Goal: Information Seeking & Learning: Learn about a topic

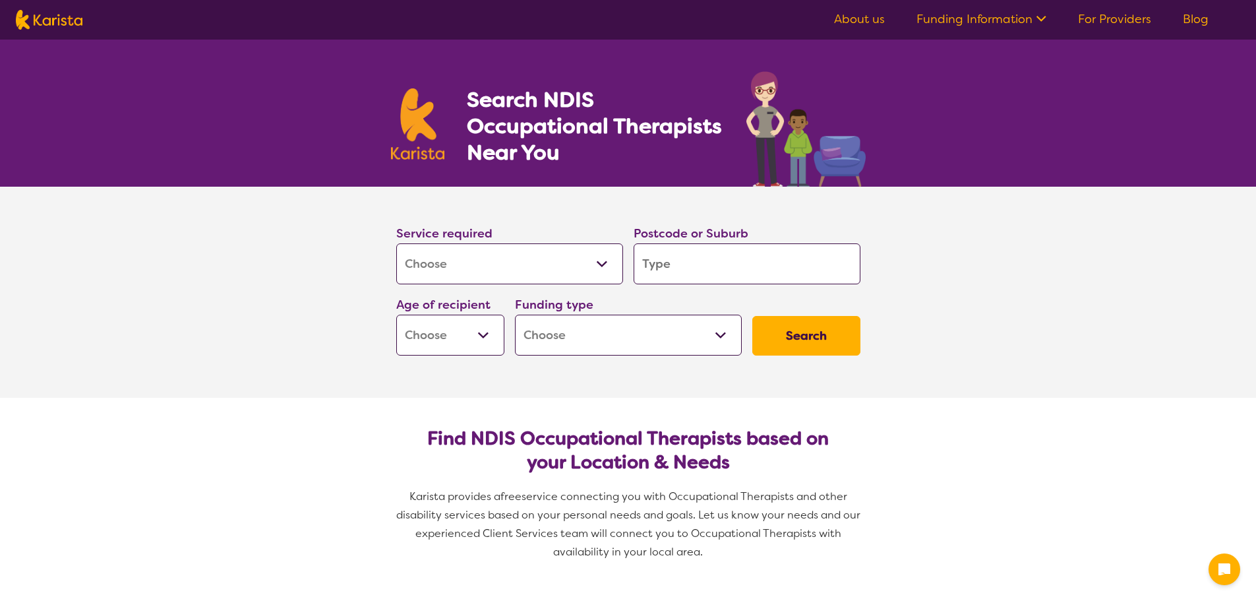
select select "[MEDICAL_DATA]"
drag, startPoint x: 729, startPoint y: 271, endPoint x: 736, endPoint y: 266, distance: 8.4
click at [729, 271] on input "search" at bounding box center [747, 263] width 227 height 41
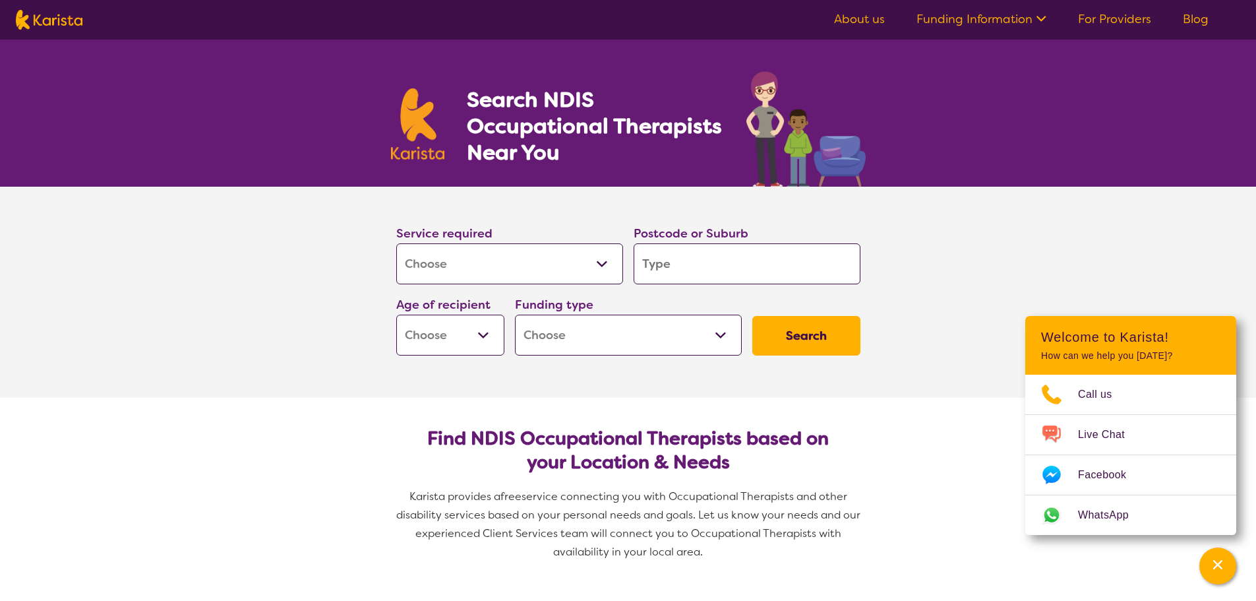
type input "2"
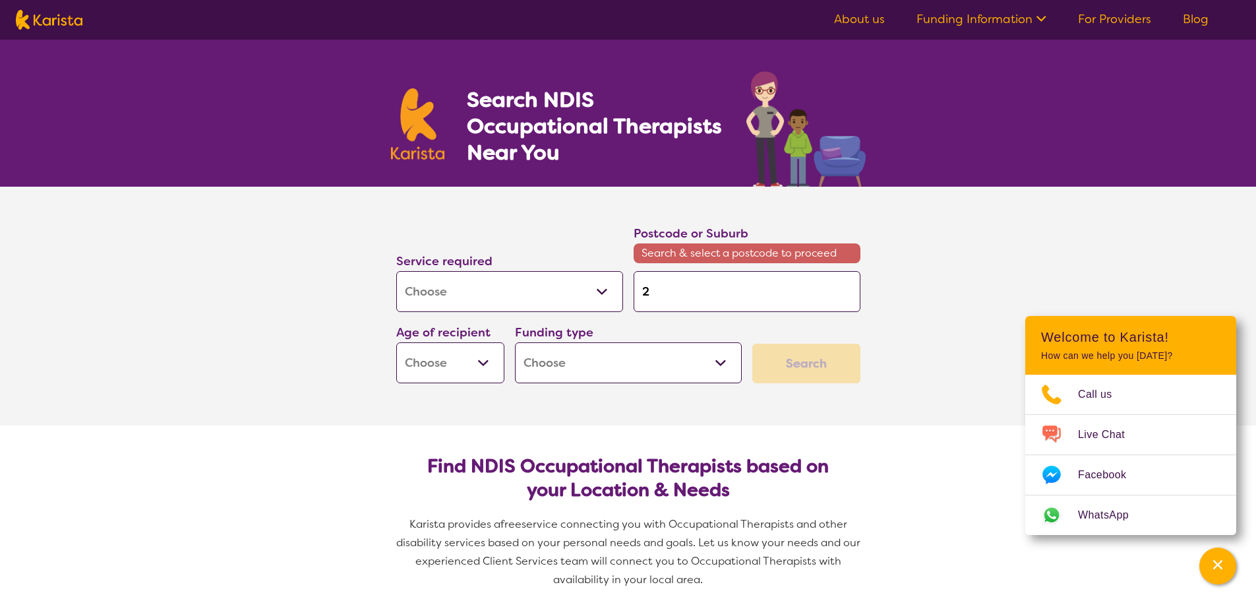
type input "25"
type input "253"
type input "2536"
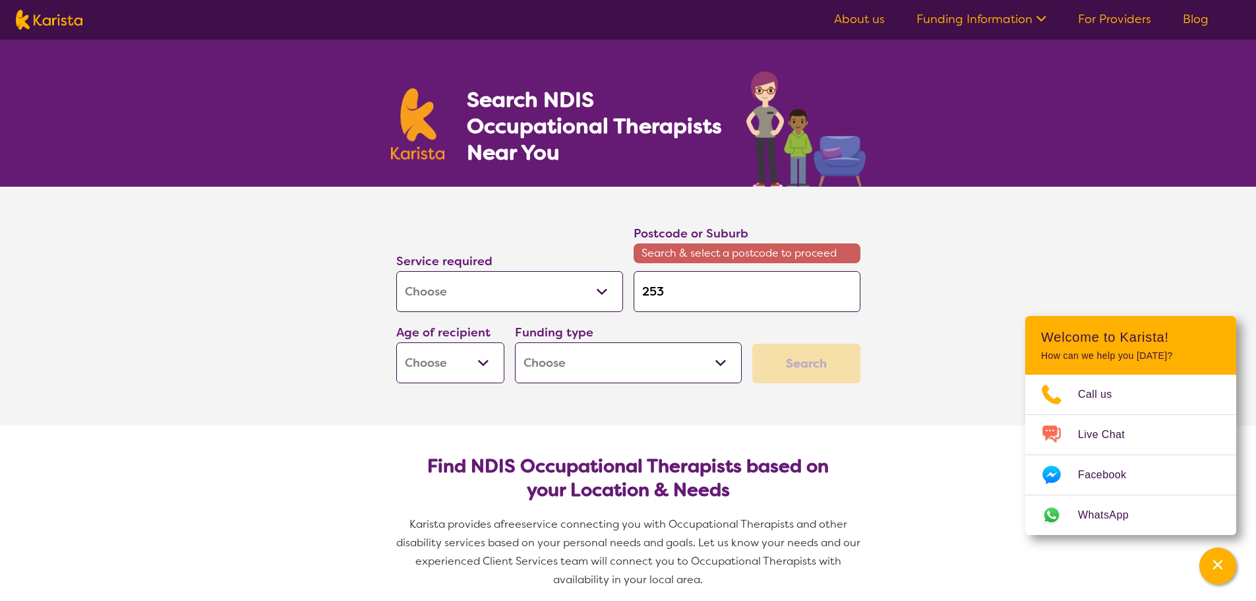
type input "2536"
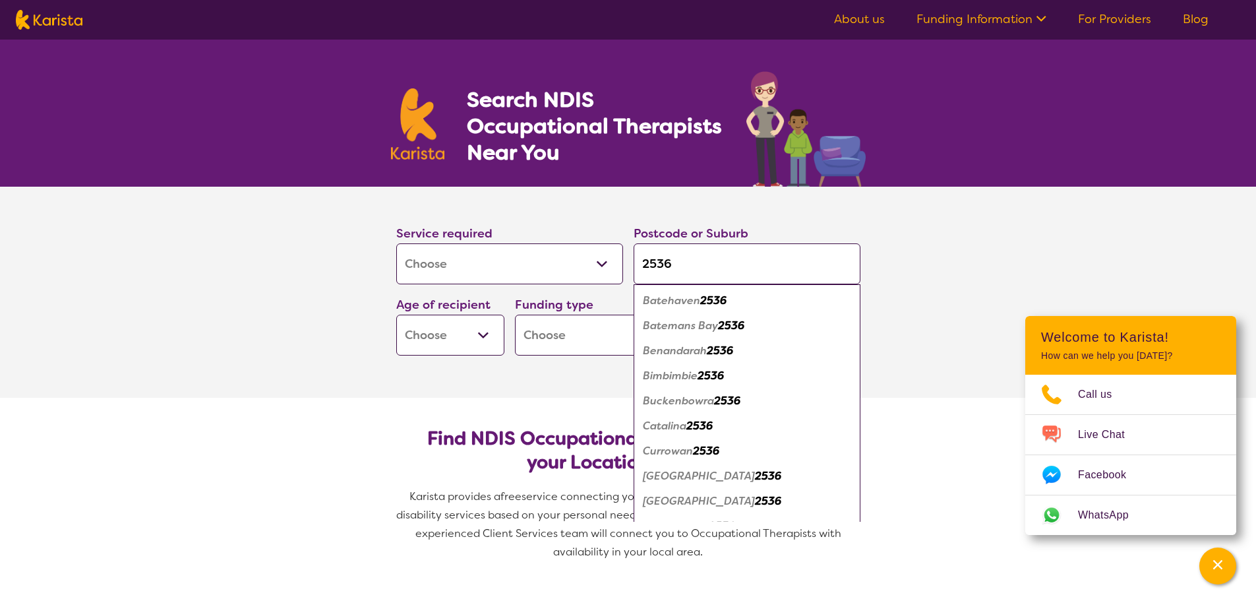
type input "2536"
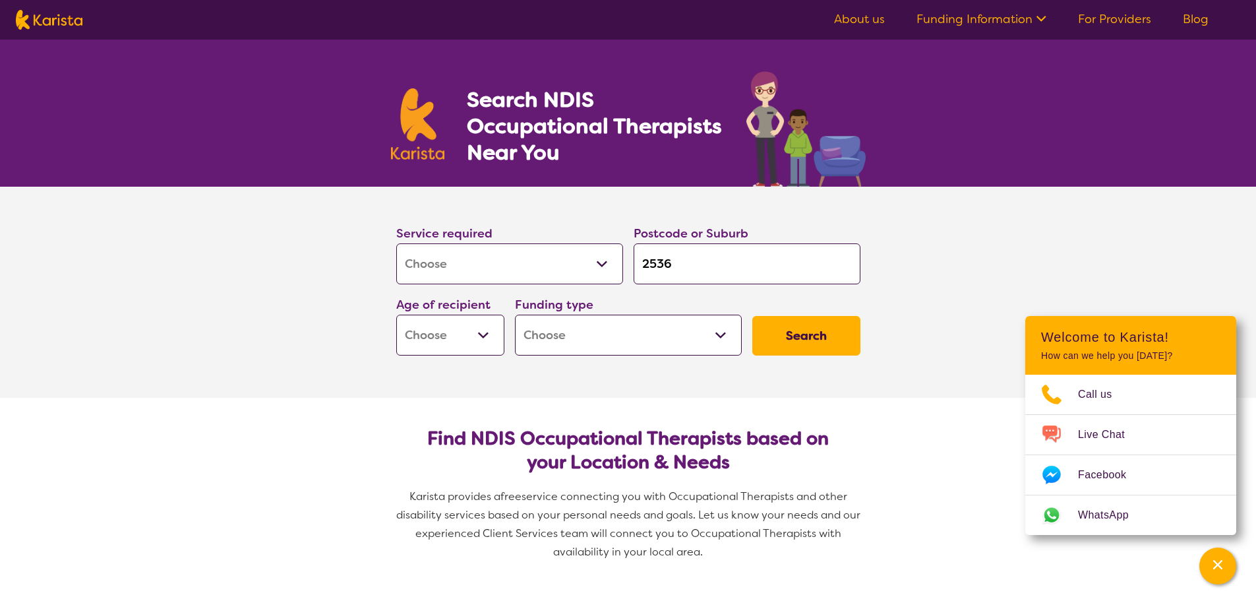
click at [945, 256] on section "Service required Allied Health Assistant Assessment ([MEDICAL_DATA] or [MEDICAL…" at bounding box center [628, 292] width 1256 height 211
click at [757, 334] on button "Search" at bounding box center [806, 336] width 108 height 40
click at [402, 325] on select "Early Childhood - 0 to 9 Child - 10 to 11 Adolescent - 12 to 17 Adult - 18 to 6…" at bounding box center [450, 334] width 108 height 41
select select "AD"
click at [396, 314] on select "Early Childhood - 0 to 9 Child - 10 to 11 Adolescent - 12 to 17 Adult - 18 to 6…" at bounding box center [450, 334] width 108 height 41
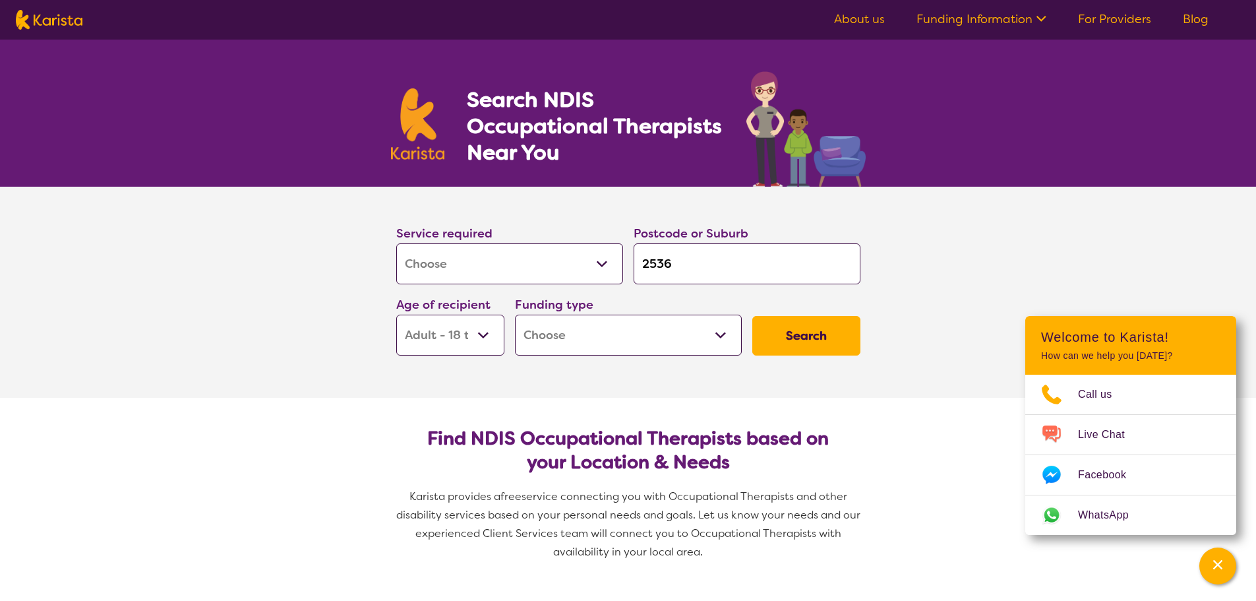
select select "AD"
click at [658, 336] on select "Home Care Package (HCP) National Disability Insurance Scheme (NDIS) I don't know" at bounding box center [628, 334] width 227 height 41
select select "i-don-t-know"
click at [515, 314] on select "Home Care Package (HCP) National Disability Insurance Scheme (NDIS) I don't know" at bounding box center [628, 334] width 227 height 41
select select "i-don-t-know"
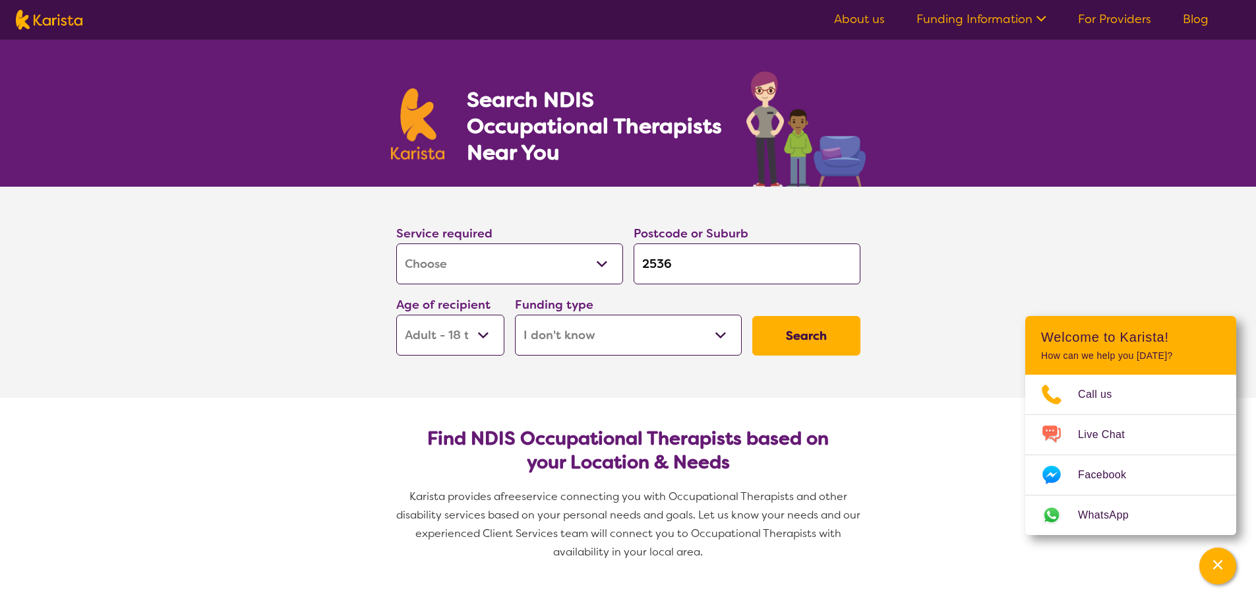
click at [784, 336] on button "Search" at bounding box center [806, 336] width 108 height 40
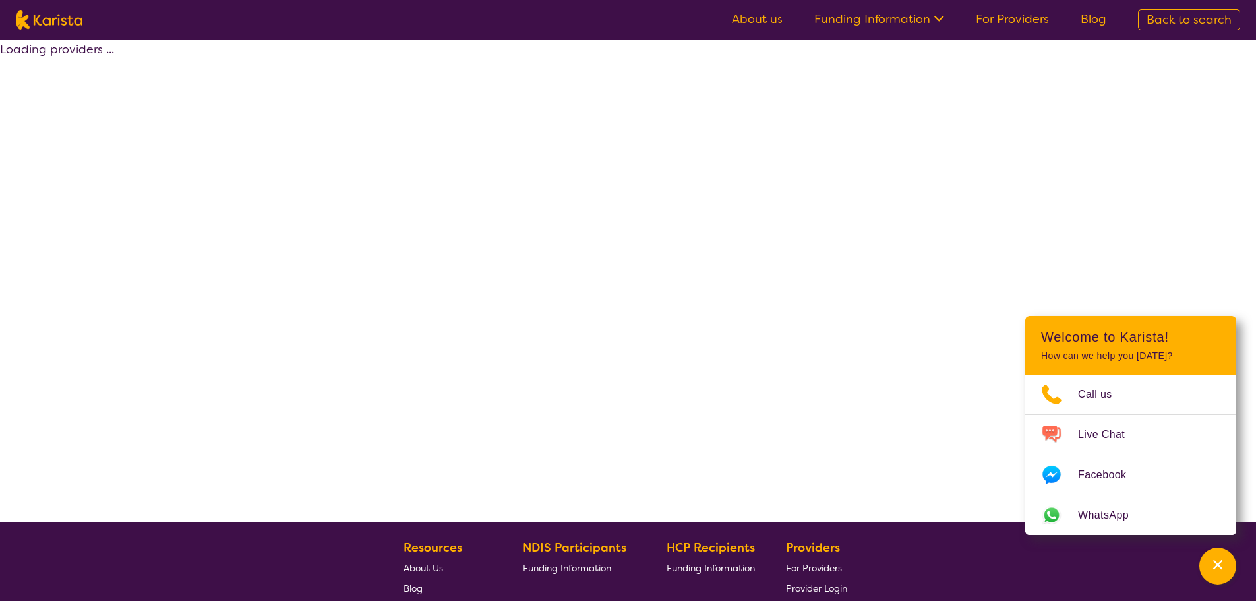
select select "[MEDICAL_DATA]"
select select "AD"
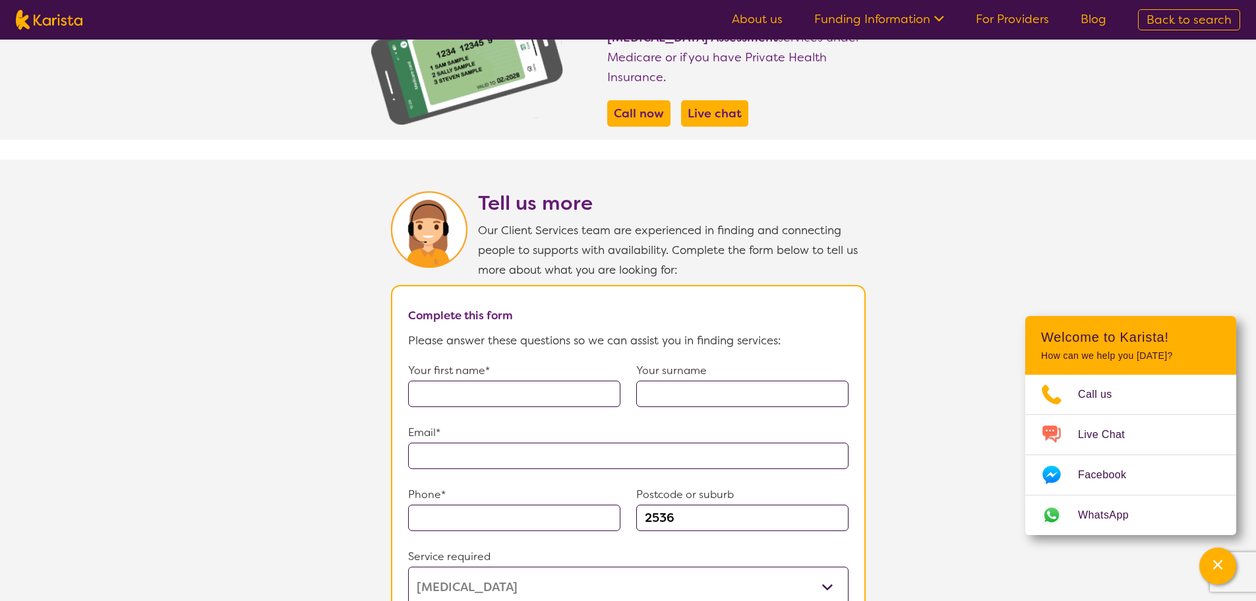
scroll to position [725, 0]
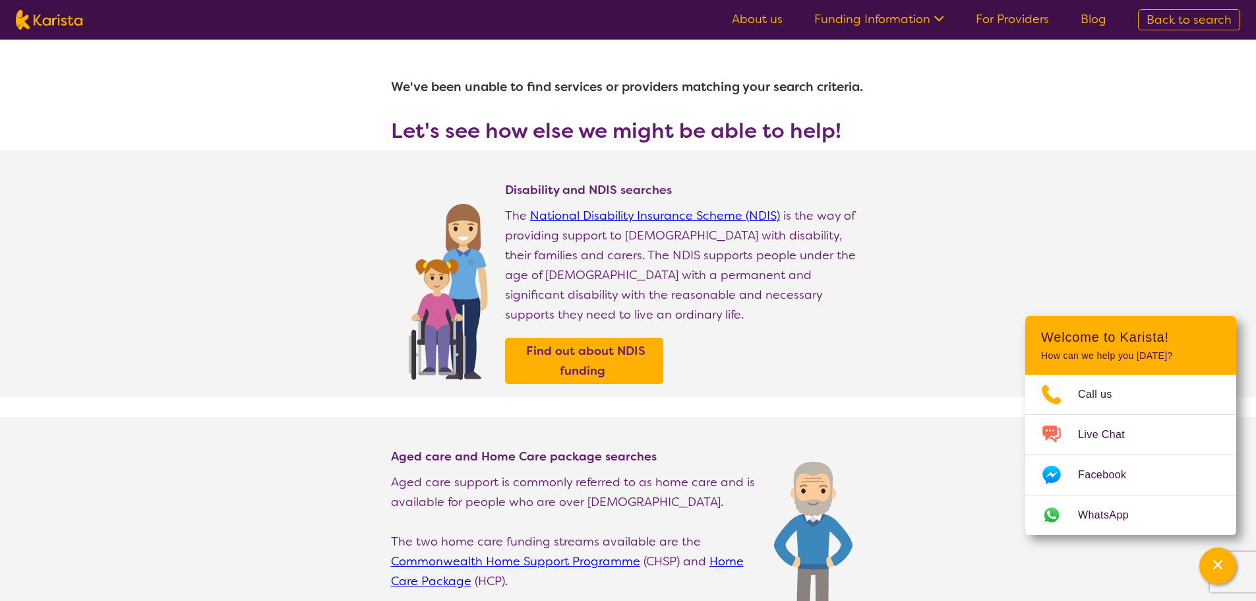
select select "[MEDICAL_DATA]"
select select "AD"
select select "i-don-t-know"
select select "[MEDICAL_DATA]"
select select "AD"
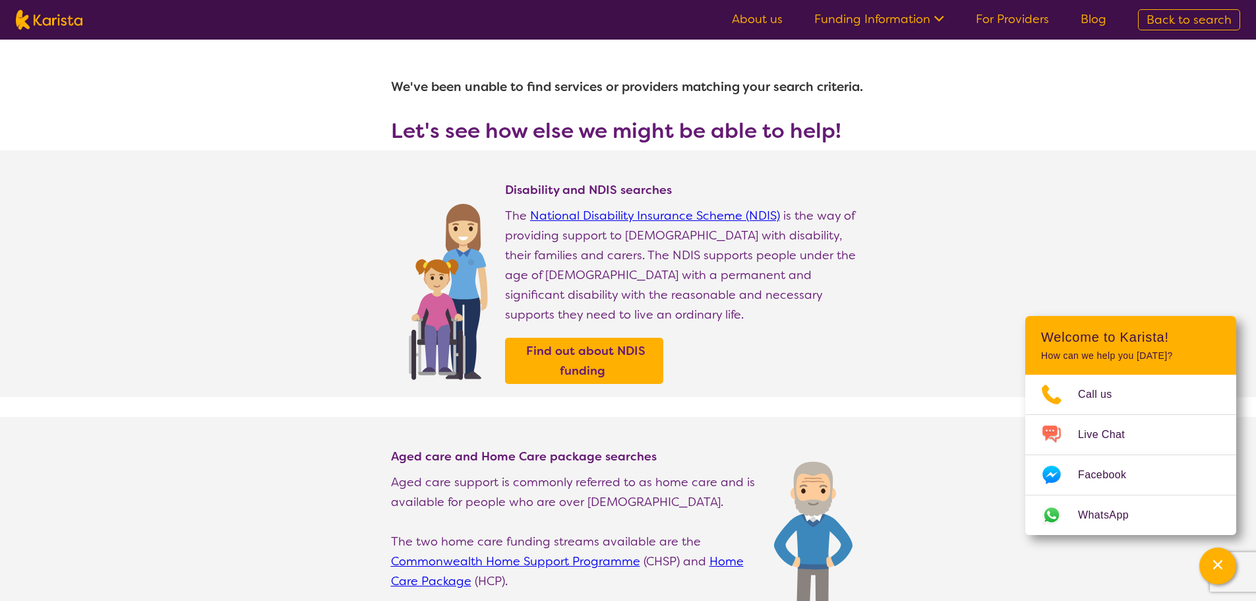
select select "i-don-t-know"
